Goal: Information Seeking & Learning: Learn about a topic

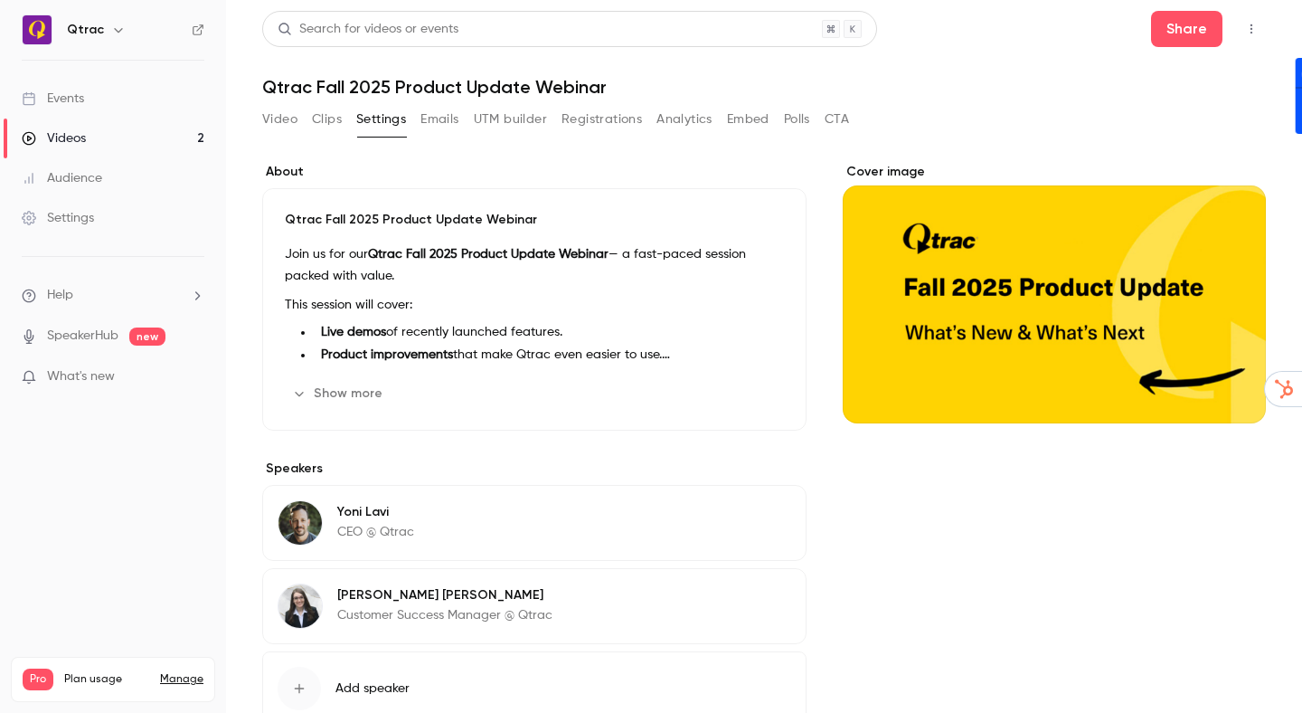
click at [320, 117] on button "Clips" at bounding box center [327, 119] width 30 height 29
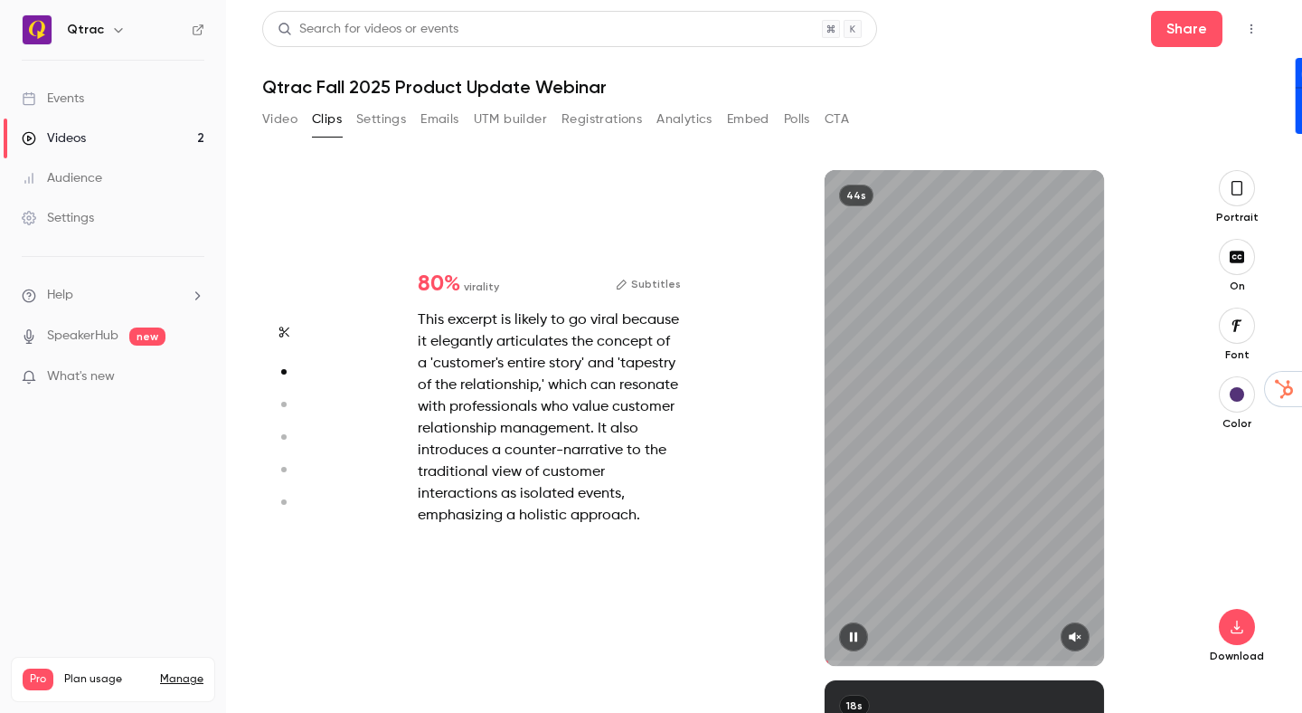
scroll to position [510, 0]
click at [1238, 192] on icon "button" at bounding box center [1237, 188] width 14 height 20
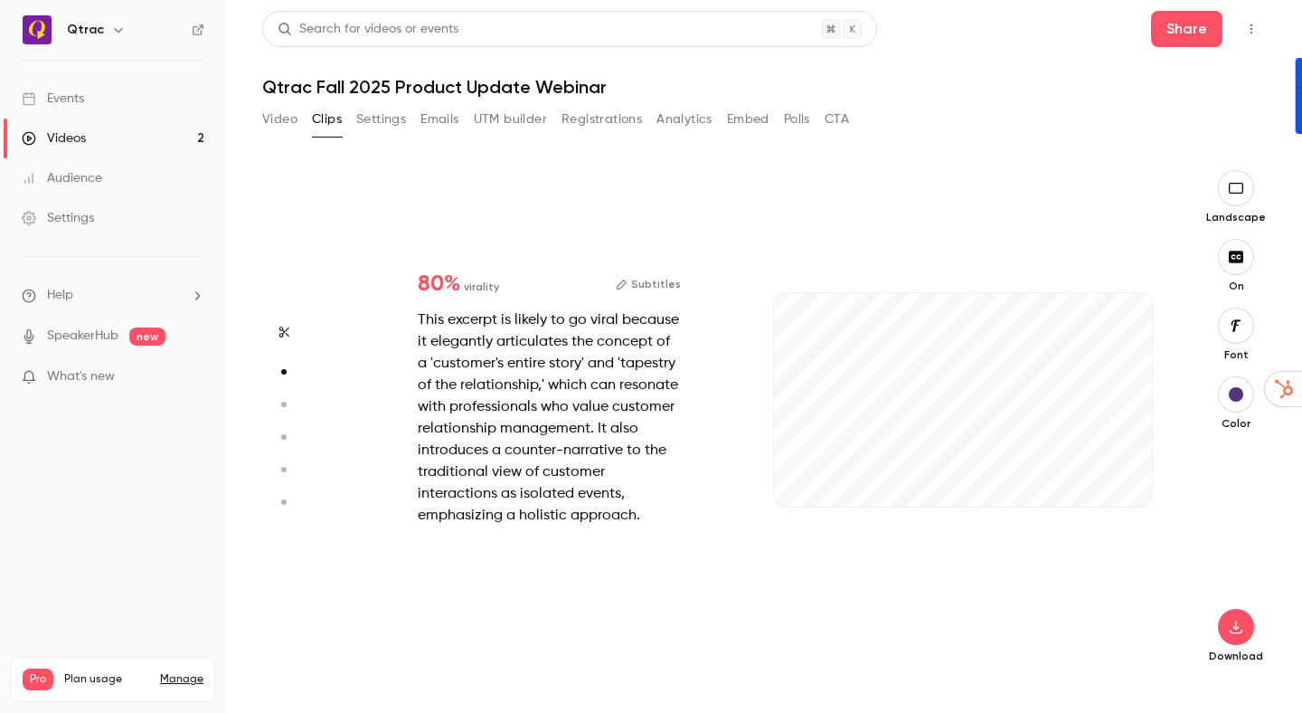
click at [1239, 184] on icon "button" at bounding box center [1236, 188] width 20 height 14
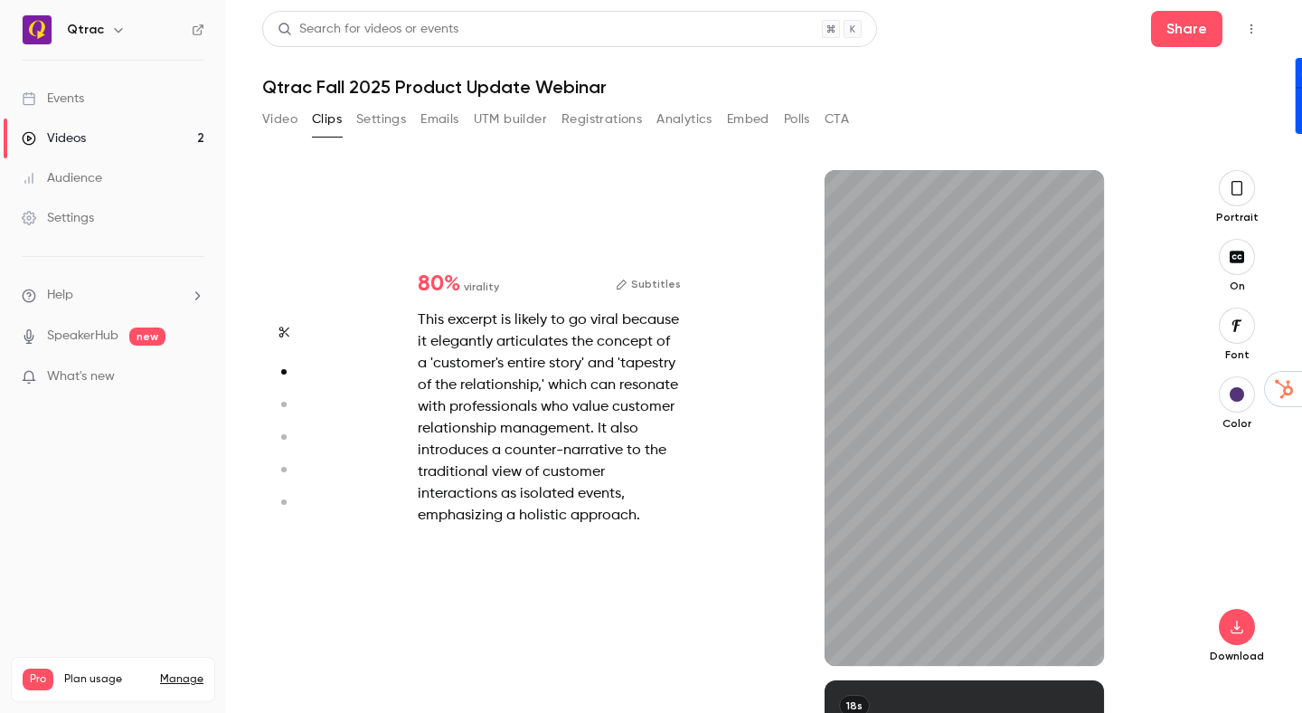
click at [1239, 184] on icon "button" at bounding box center [1237, 188] width 14 height 20
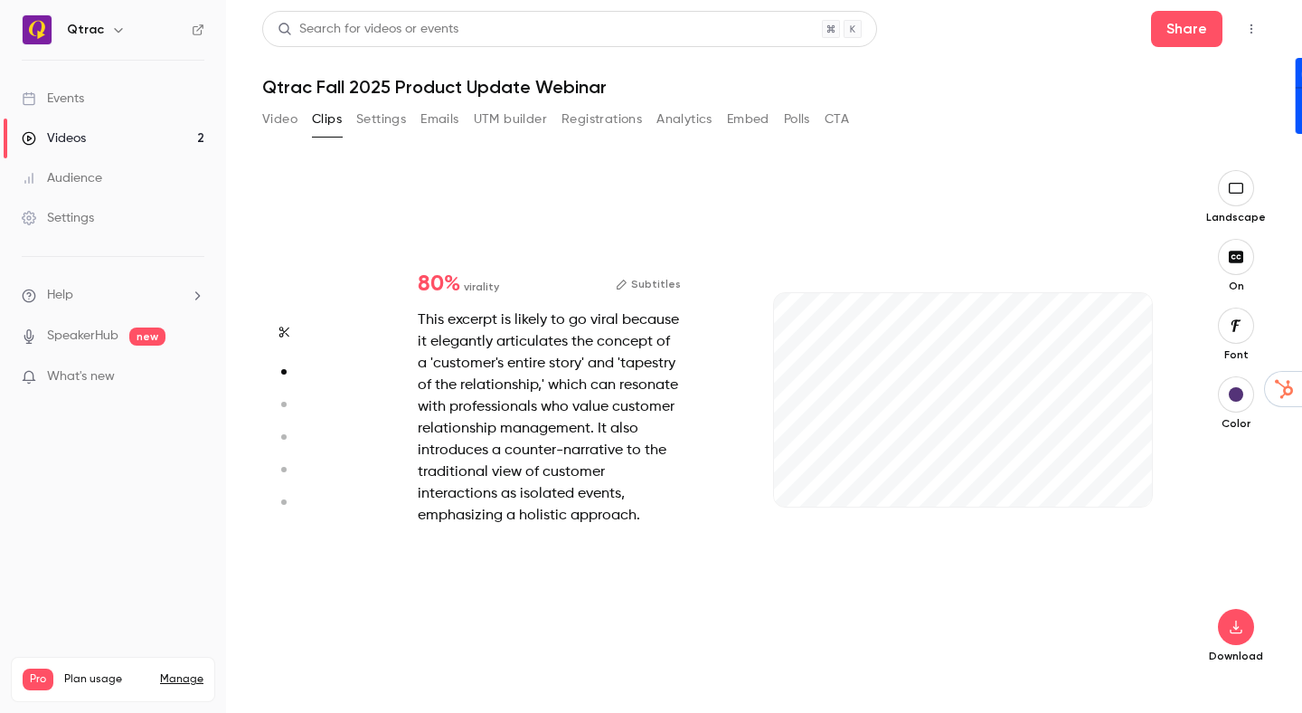
click at [1239, 184] on icon "button" at bounding box center [1236, 188] width 20 height 14
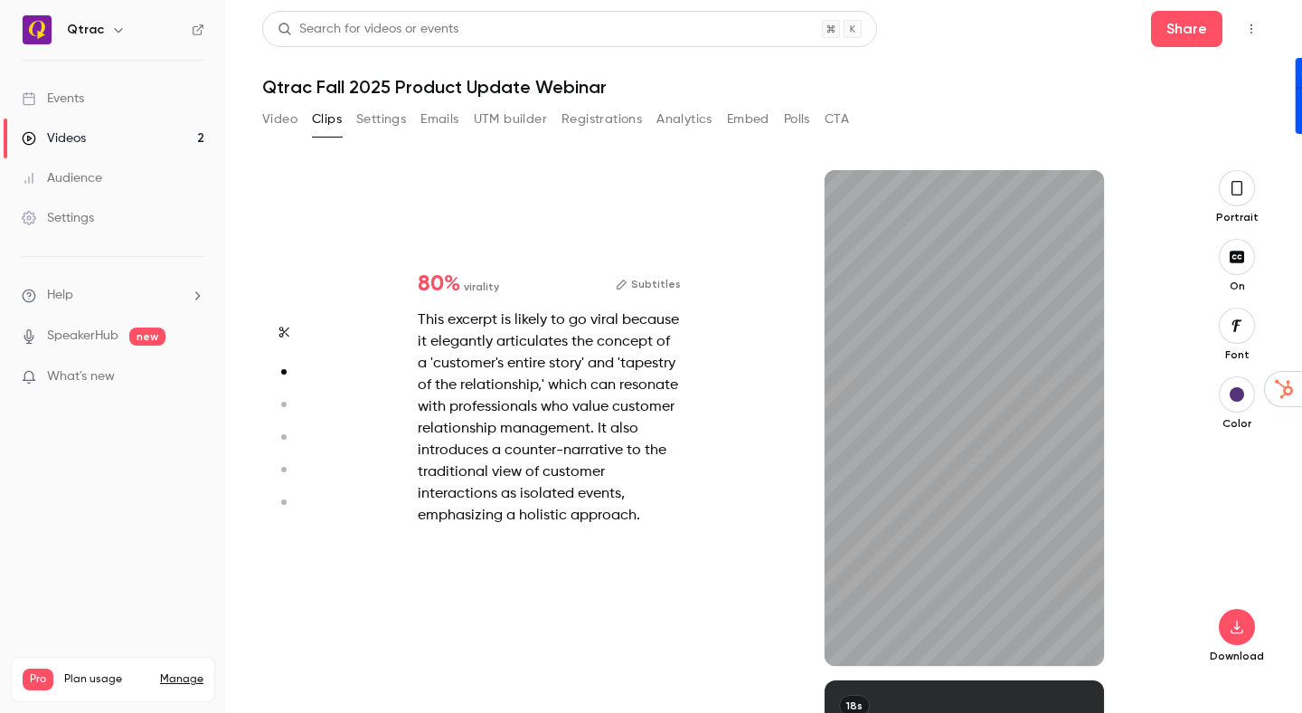
click at [1111, 118] on div "Video Clips Settings Emails UTM builder Registrations Analytics Embed Polls CTA" at bounding box center [764, 123] width 1004 height 36
type input "*"
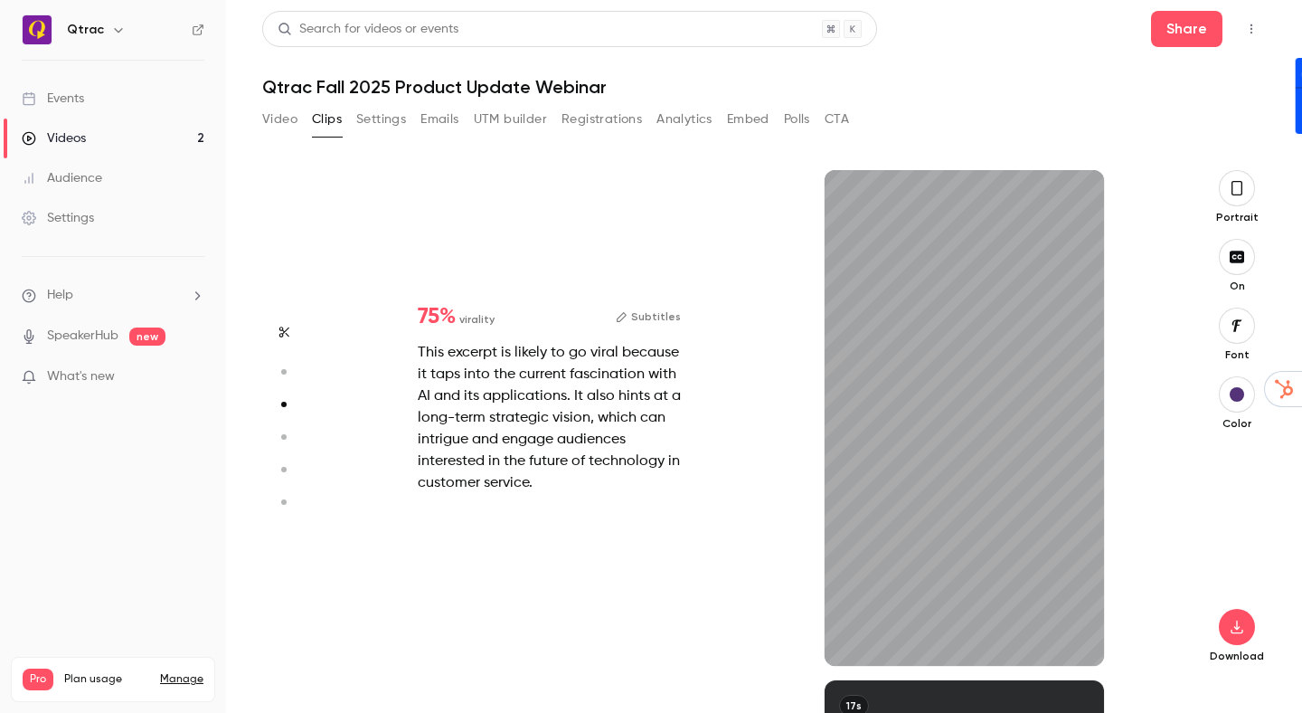
scroll to position [1020, 0]
type input "*"
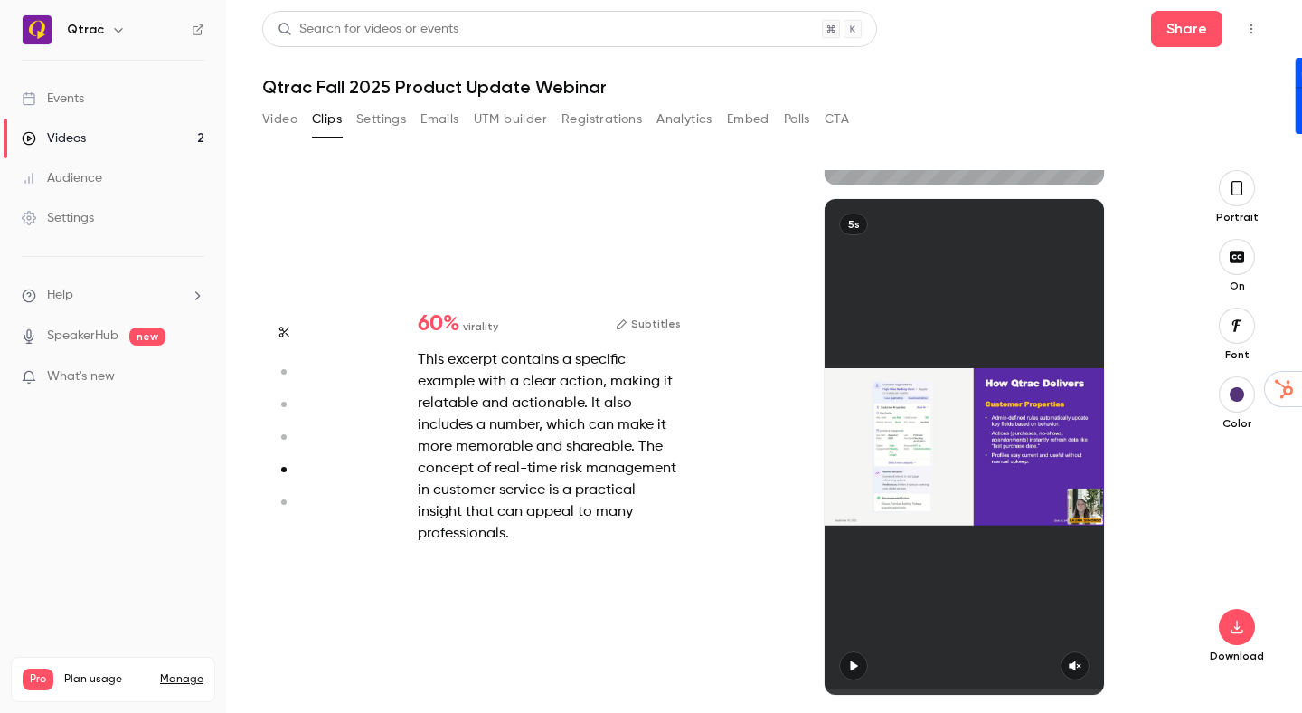
type input "*"
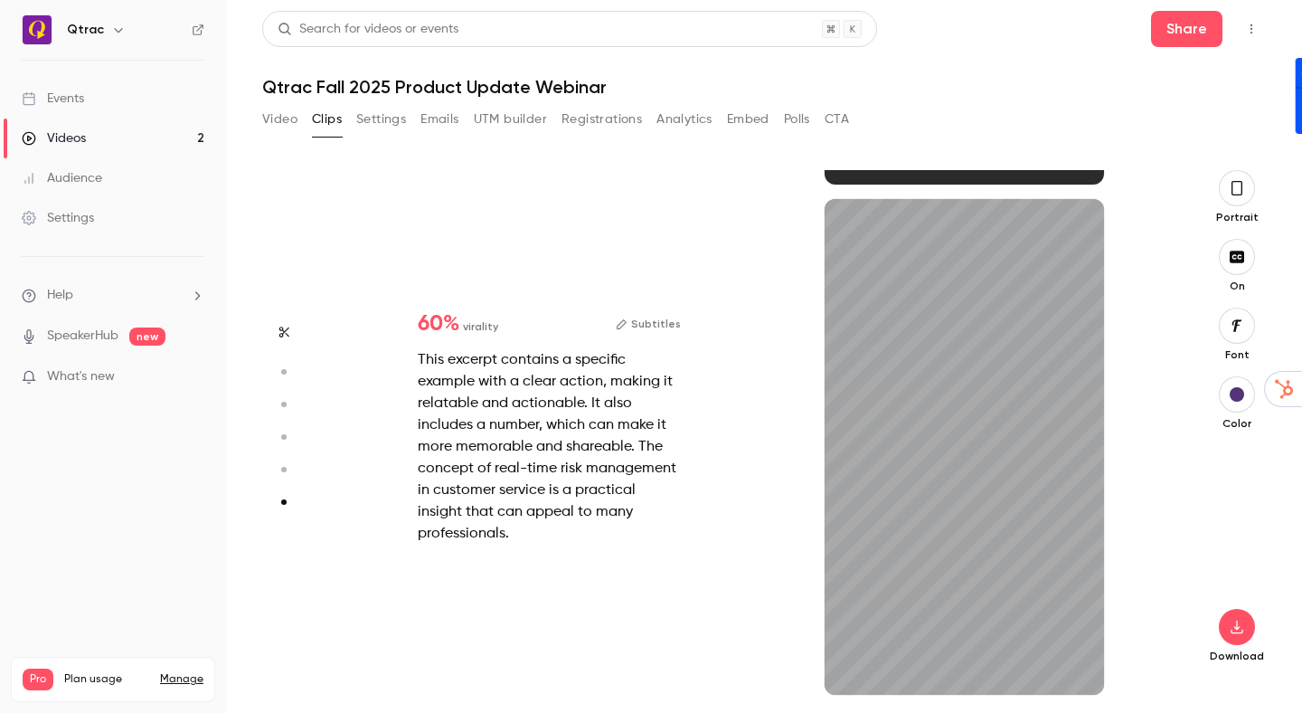
scroll to position [2522, 0]
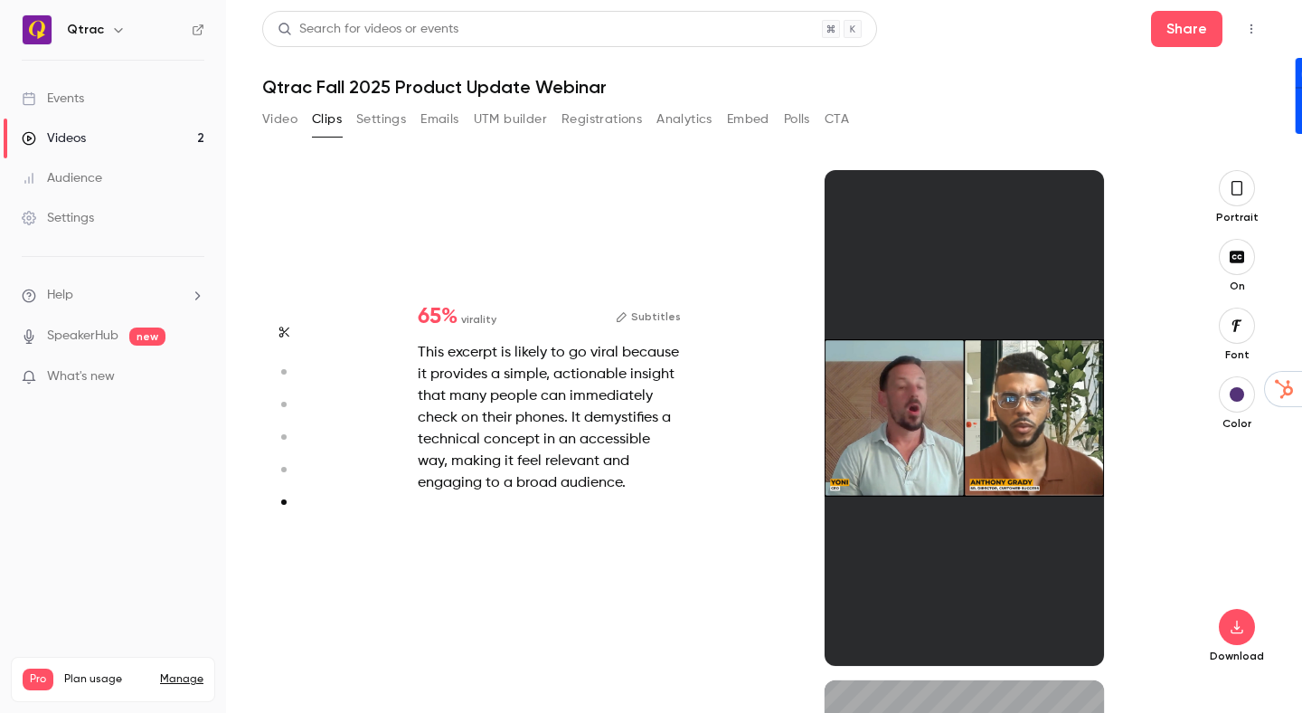
type input "*"
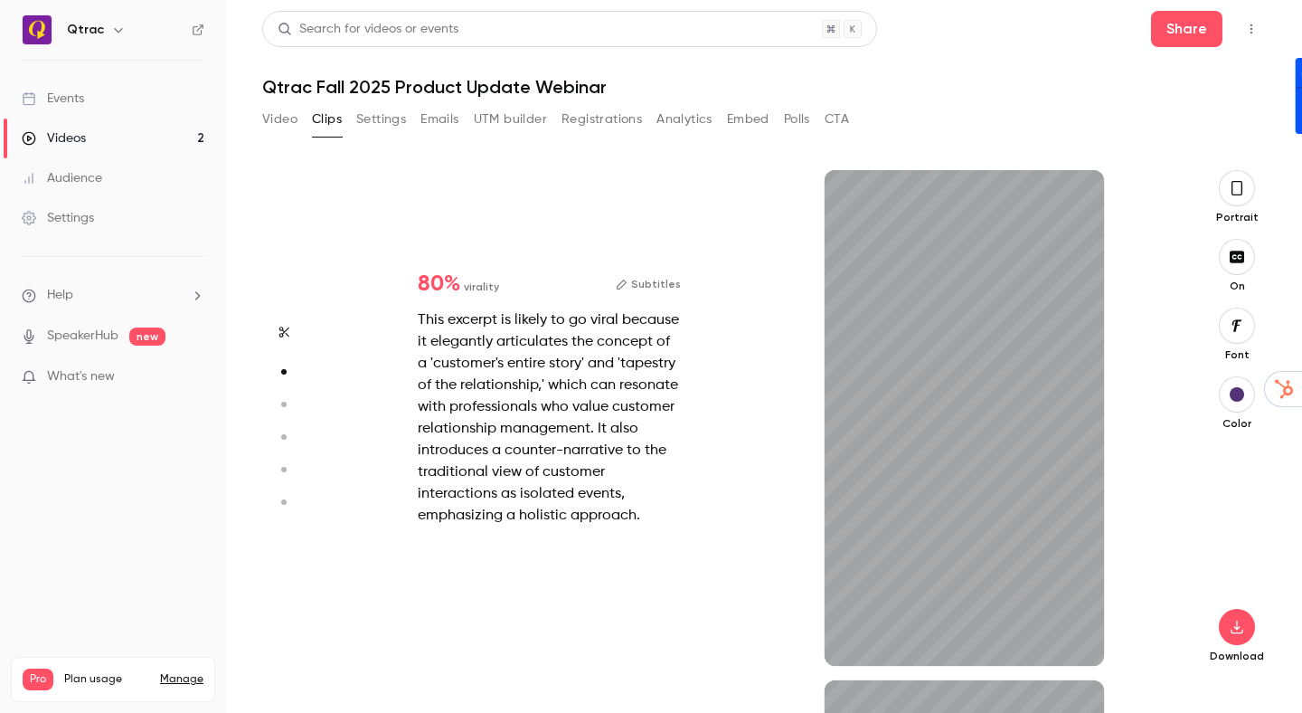
scroll to position [242, 0]
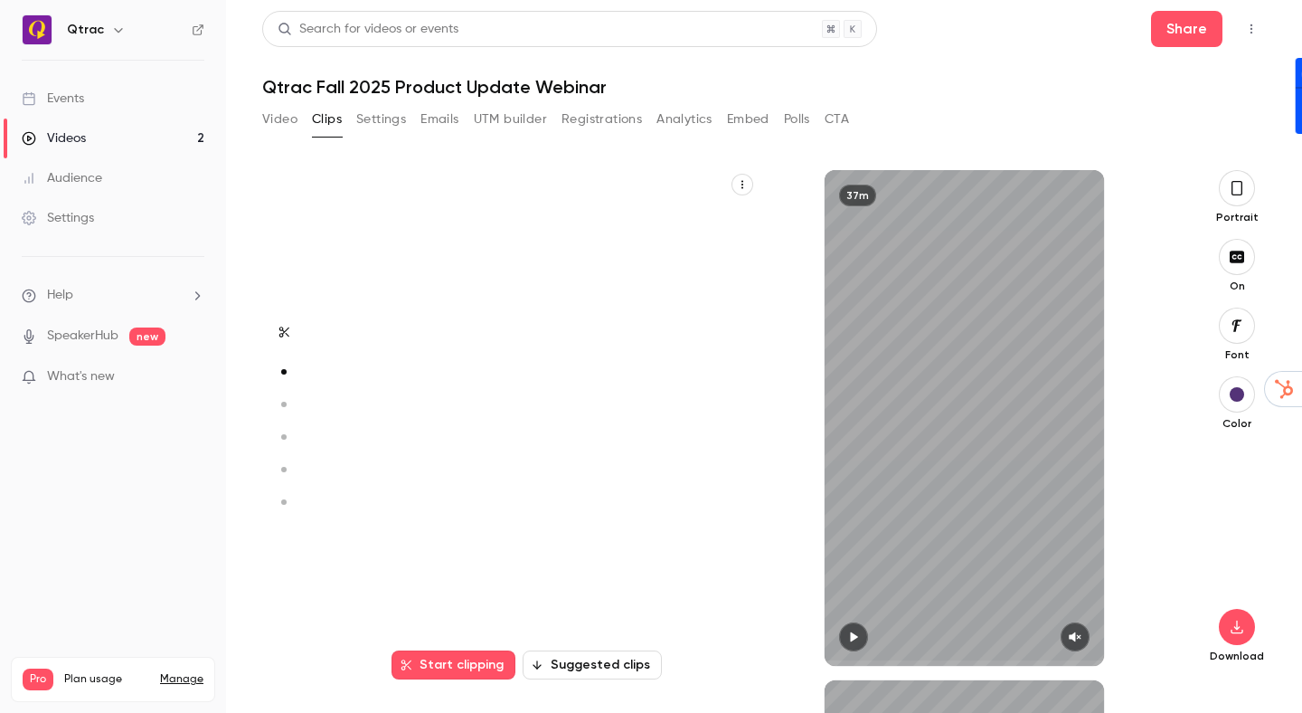
type input "*"
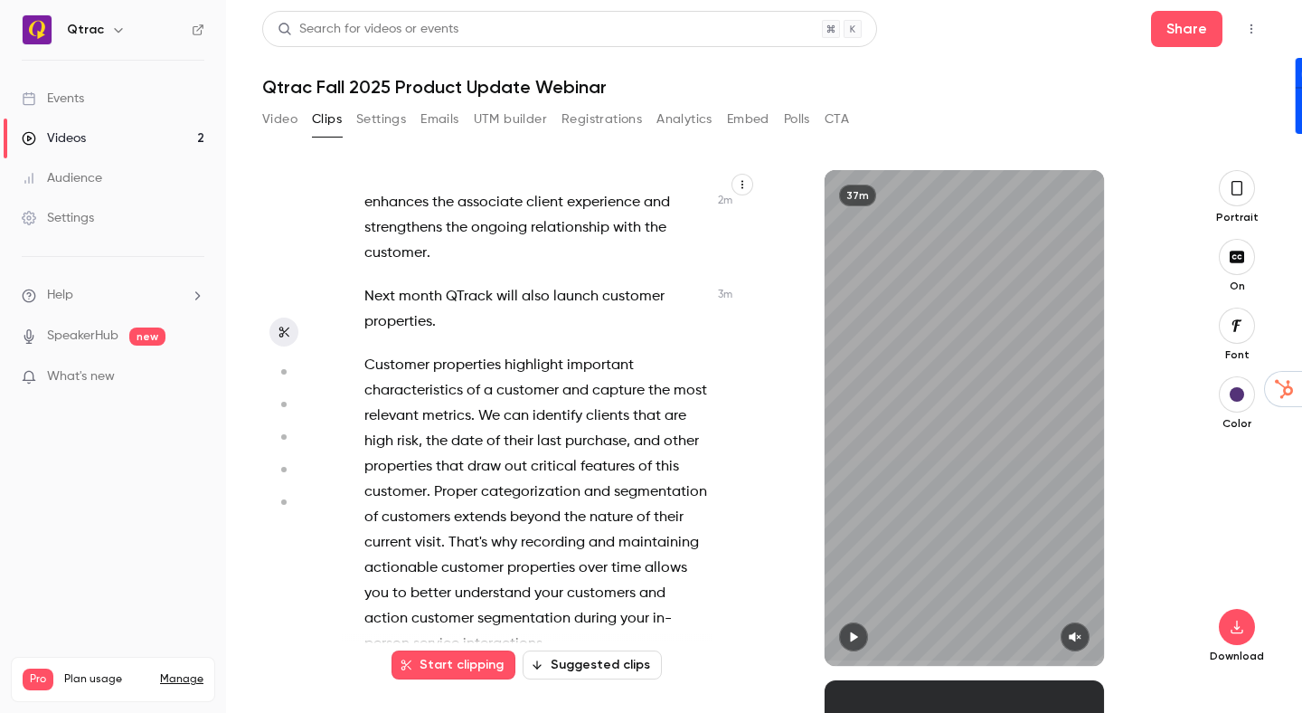
scroll to position [1668, 0]
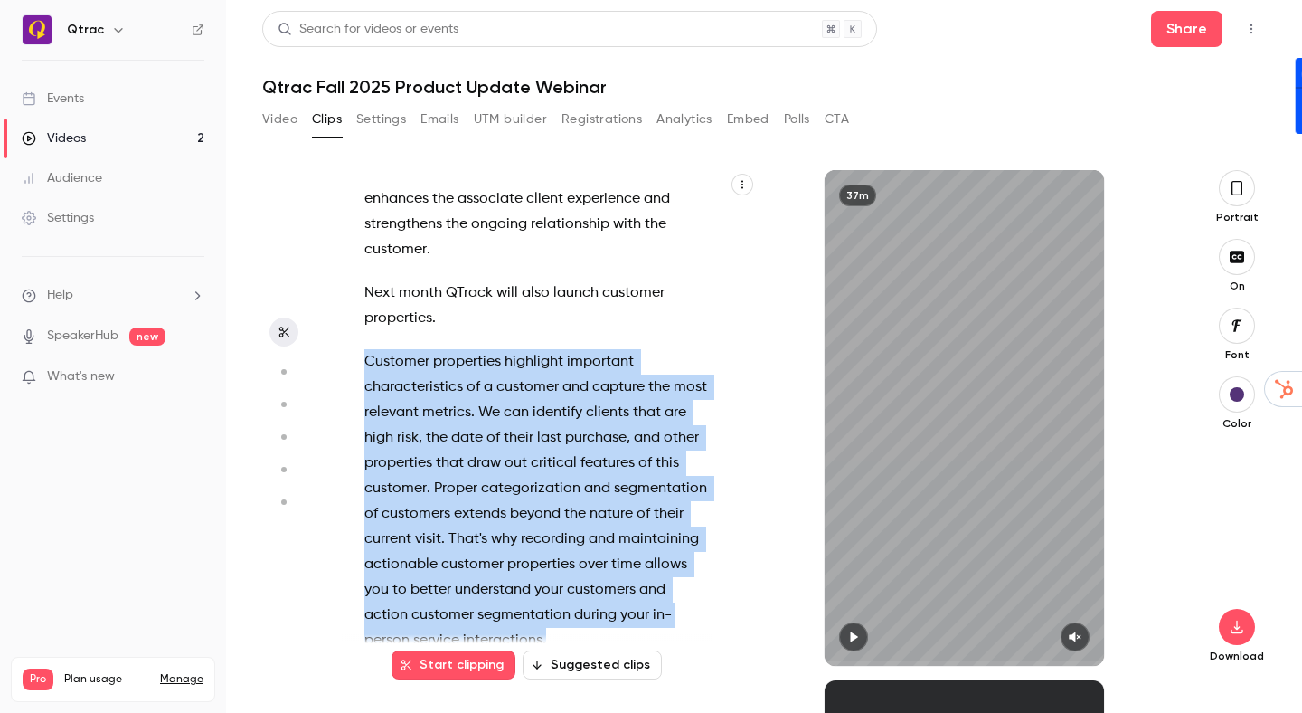
drag, startPoint x: 367, startPoint y: 311, endPoint x: 559, endPoint y: 590, distance: 338.2
click at [559, 590] on p "Customer properties highlight important characteristics of a customer and captu…" at bounding box center [536, 501] width 343 height 304
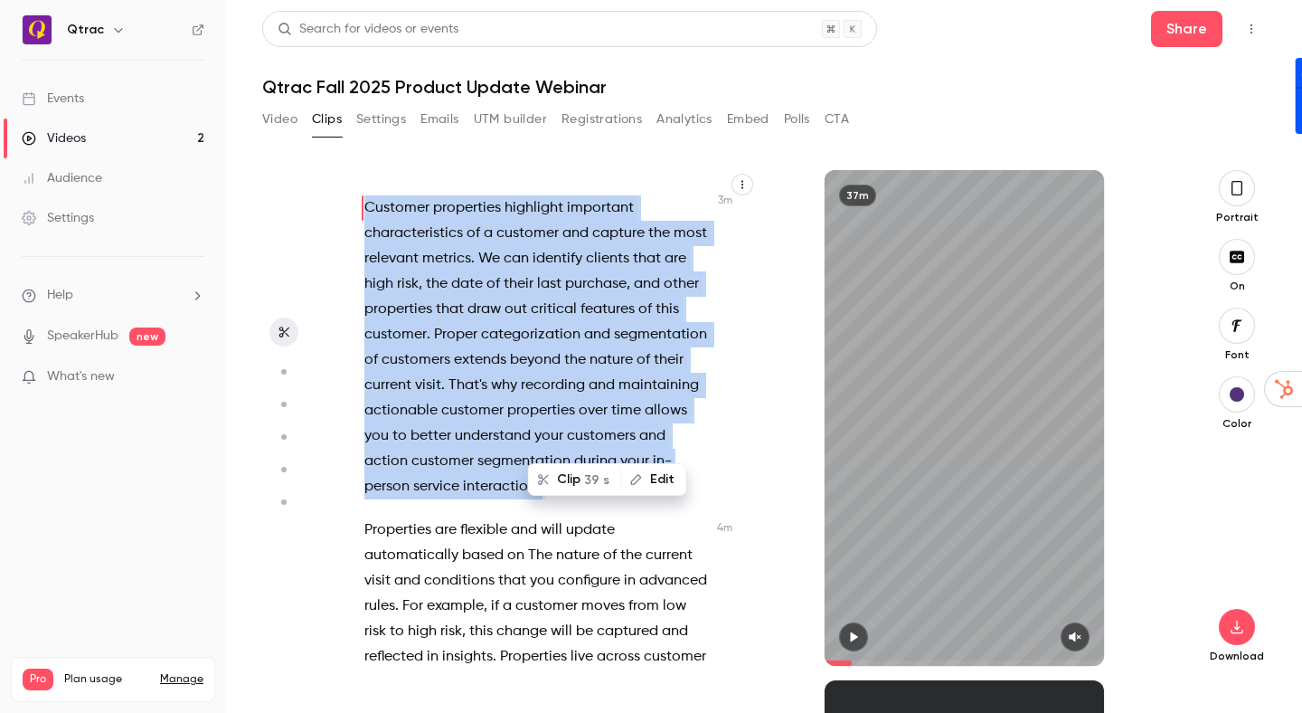
scroll to position [1823, 0]
click at [633, 346] on span at bounding box center [635, 358] width 4 height 25
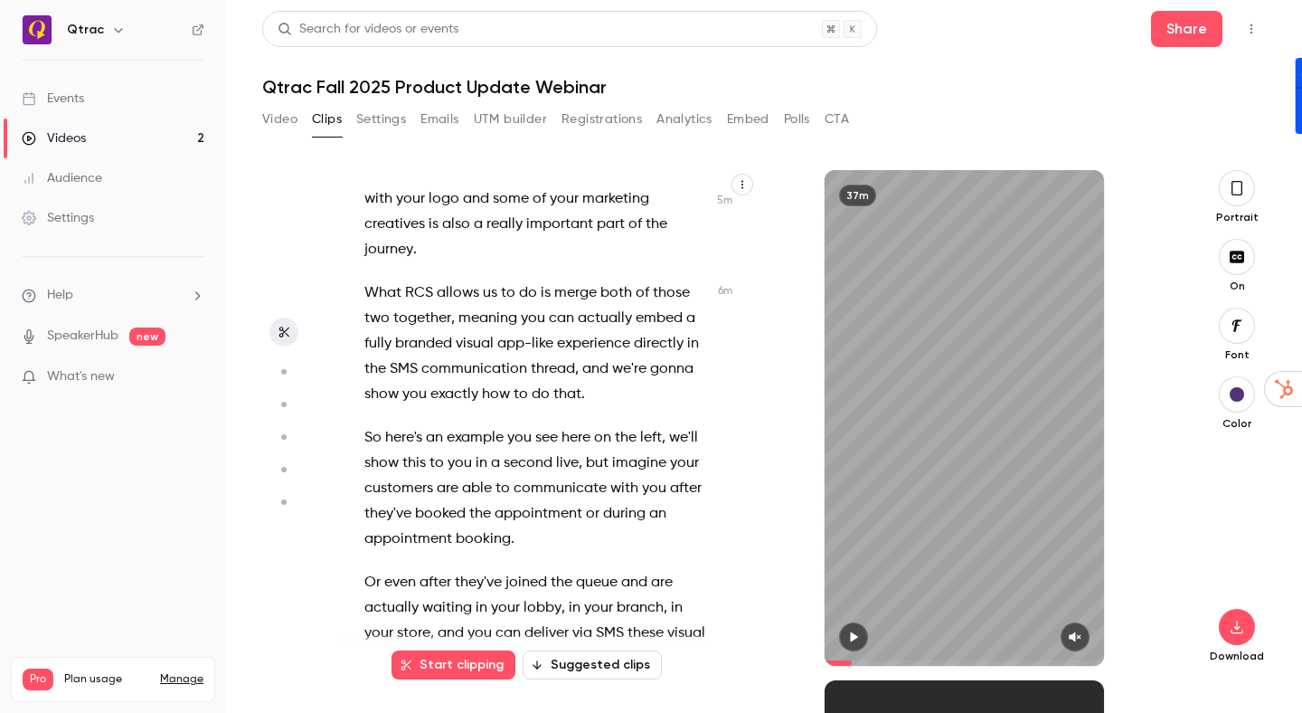
scroll to position [2994, 0]
click at [389, 279] on span "What" at bounding box center [383, 291] width 37 height 25
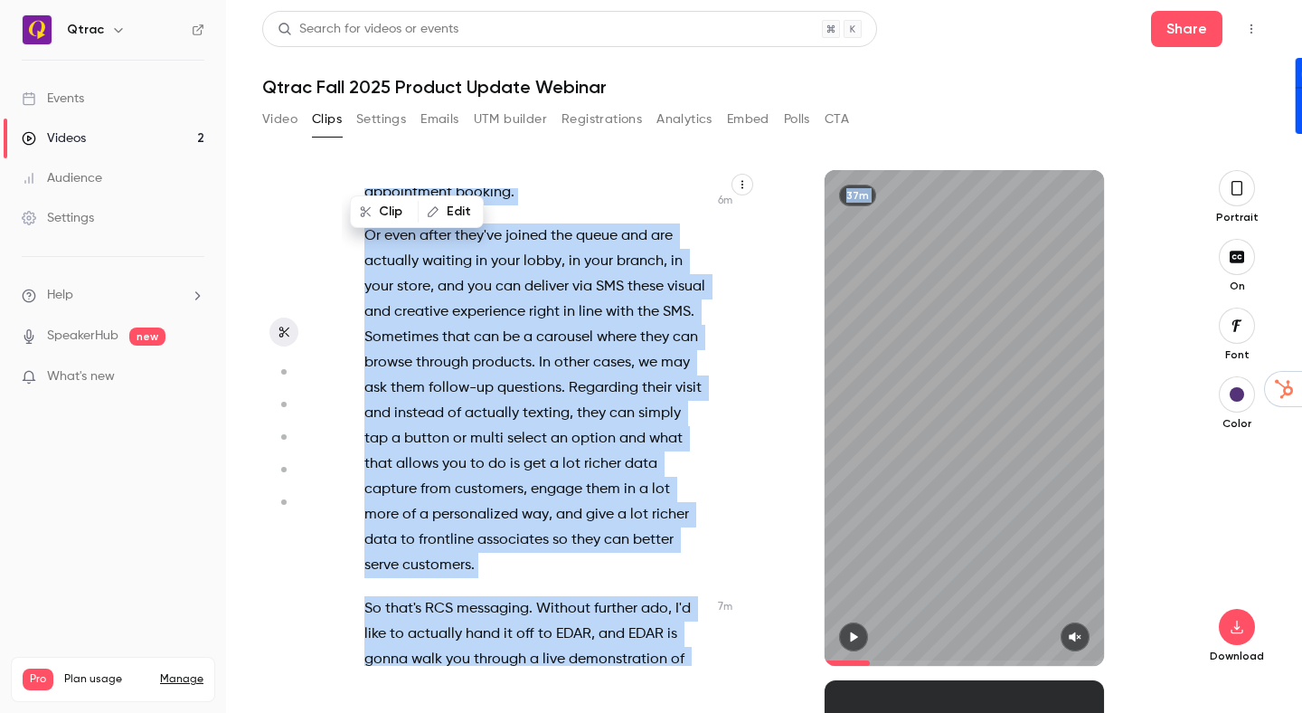
scroll to position [3531, 0]
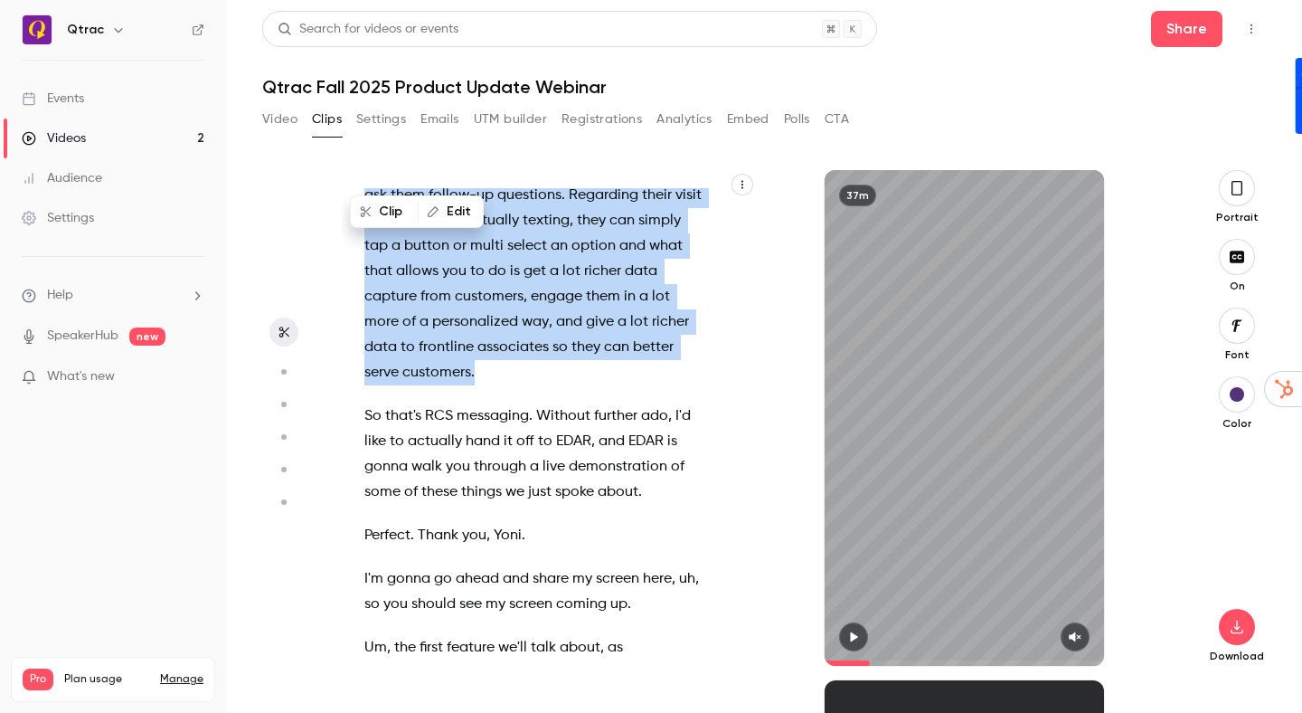
drag, startPoint x: 389, startPoint y: 243, endPoint x: 657, endPoint y: 310, distance: 276.0
click at [657, 310] on div "Uh , but welcome to our product update for the fall of 2025 . My name is [PERSO…" at bounding box center [545, 427] width 406 height 478
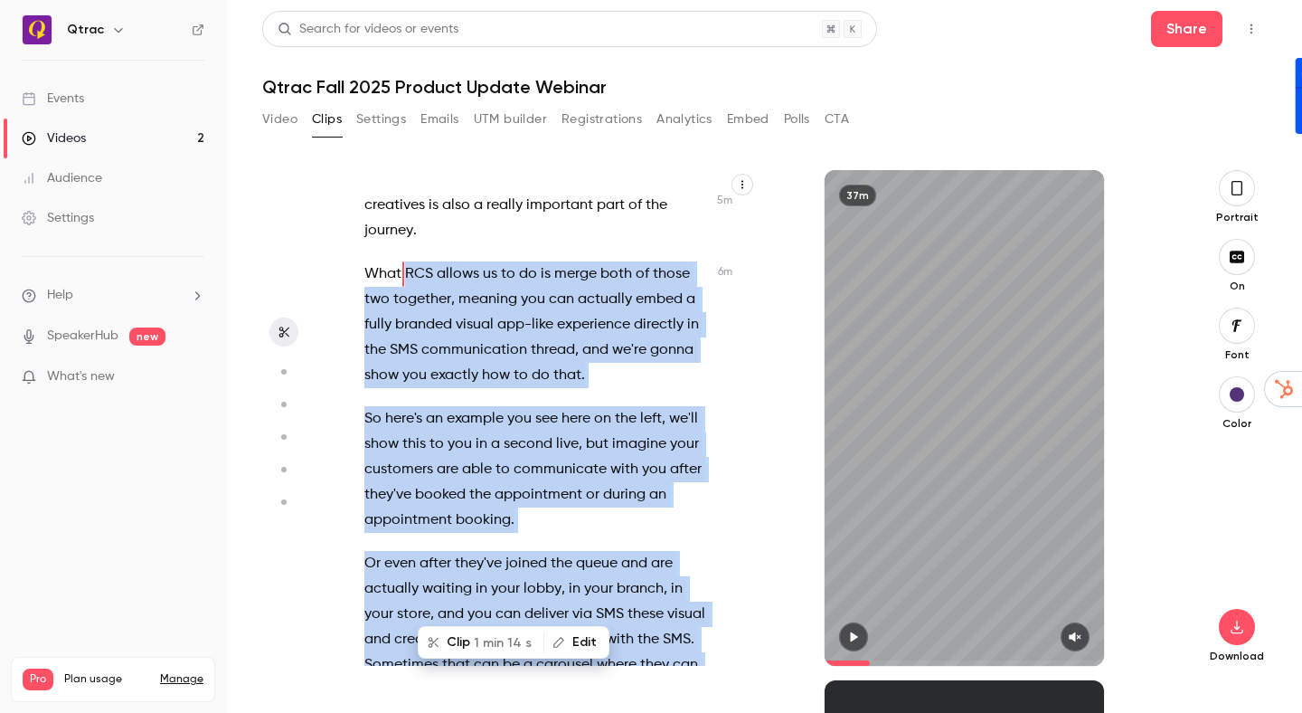
scroll to position [3016, 0]
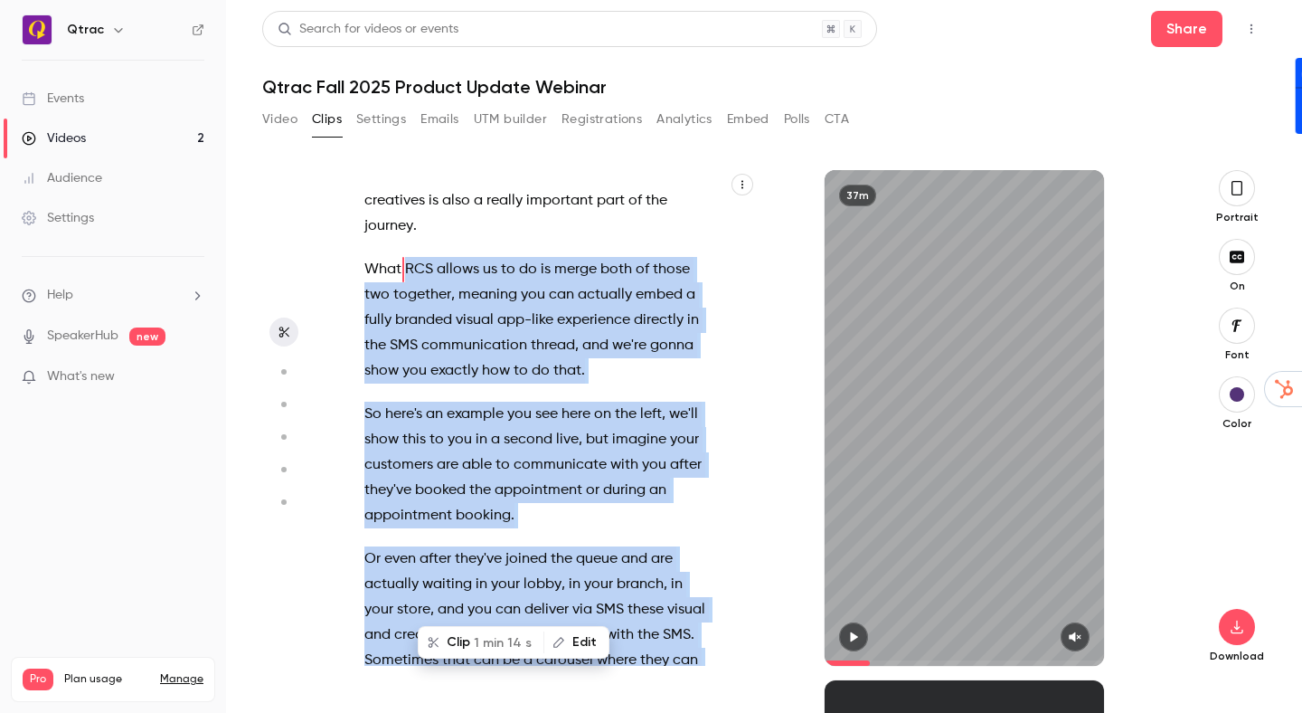
click at [541, 469] on p "So here's an example you see here on the left , we'll show this to you in a sec…" at bounding box center [536, 465] width 343 height 127
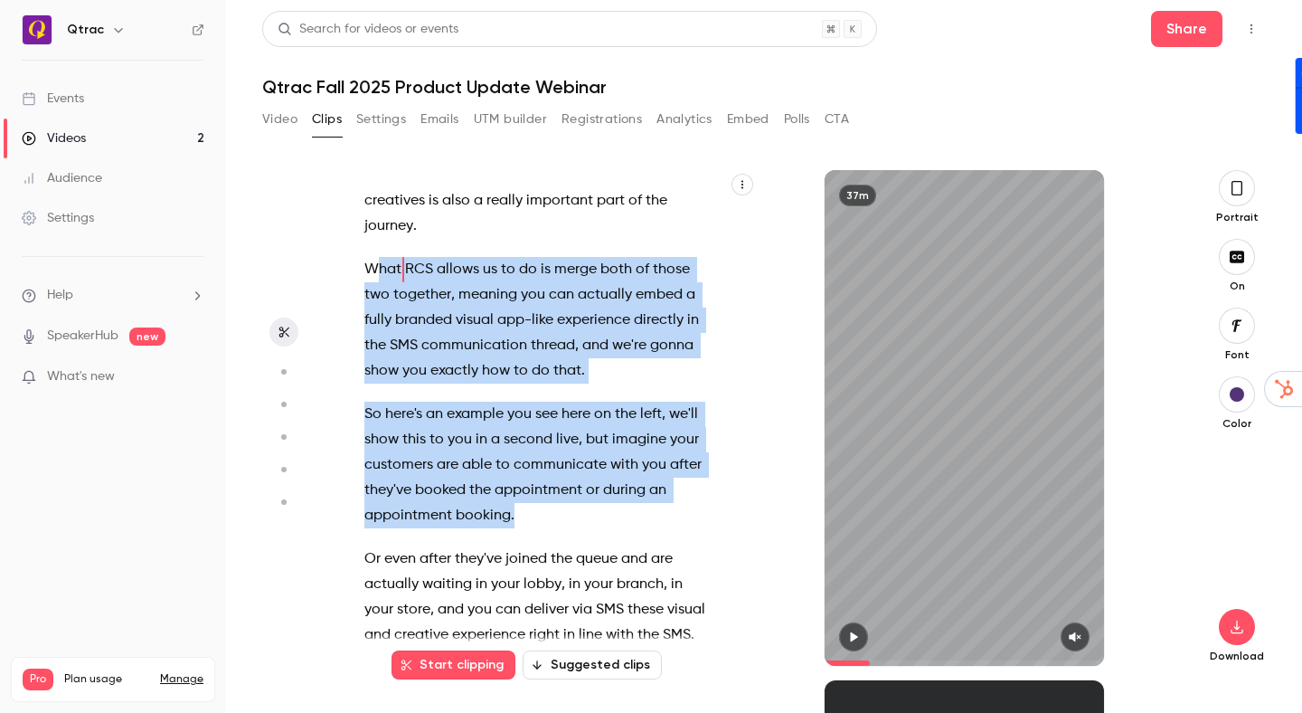
drag, startPoint x: 528, startPoint y: 467, endPoint x: 373, endPoint y: 222, distance: 290.3
click at [373, 219] on div "Uh , but welcome to our product update for the fall of 2025 . My name is [PERSO…" at bounding box center [545, 427] width 406 height 478
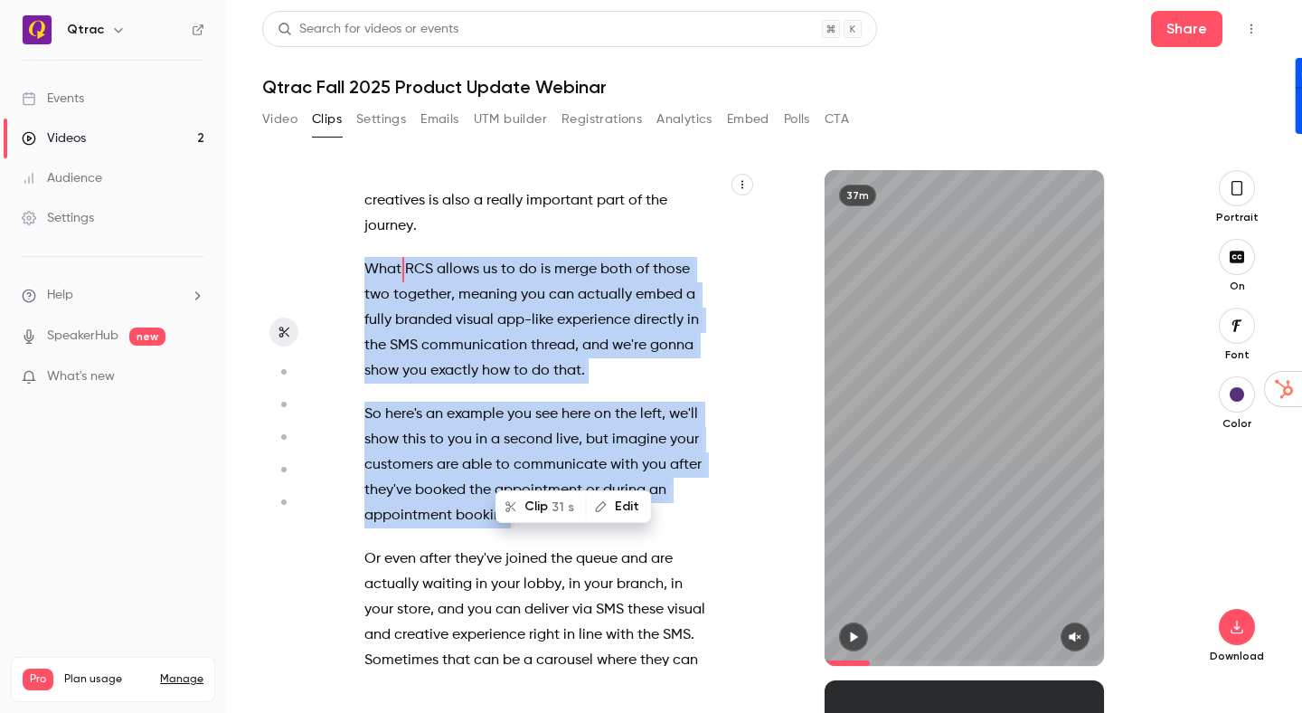
type input "***"
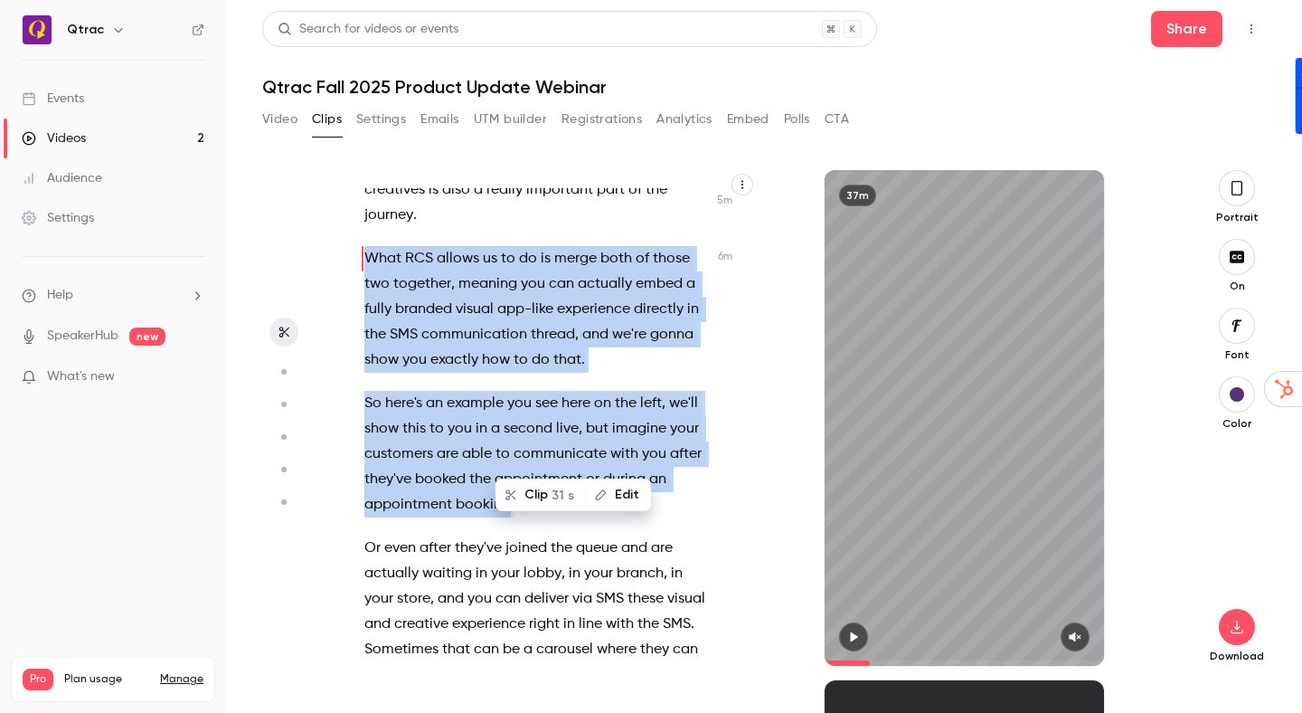
scroll to position [3026, 0]
